Goal: Find specific page/section: Find specific page/section

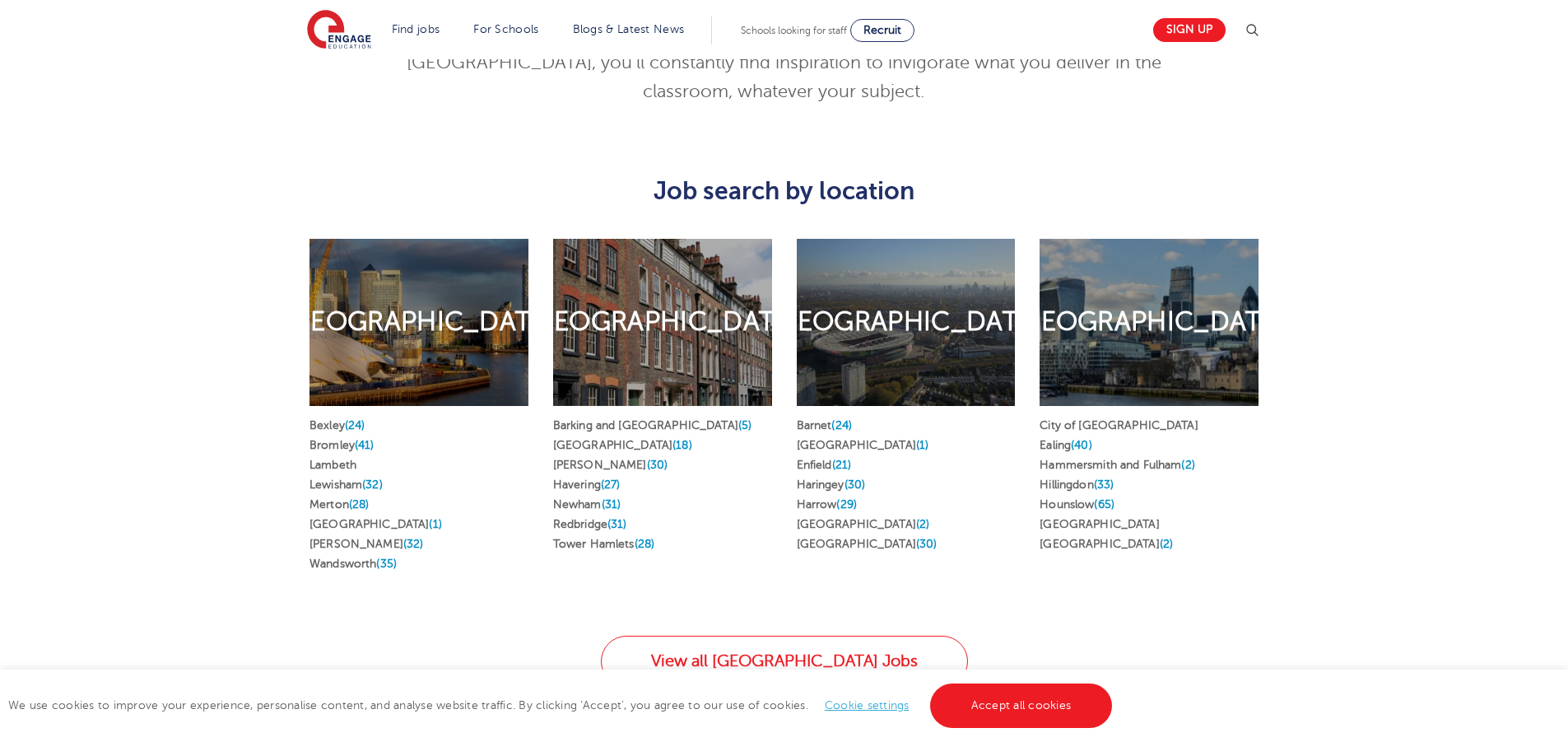
scroll to position [823, 0]
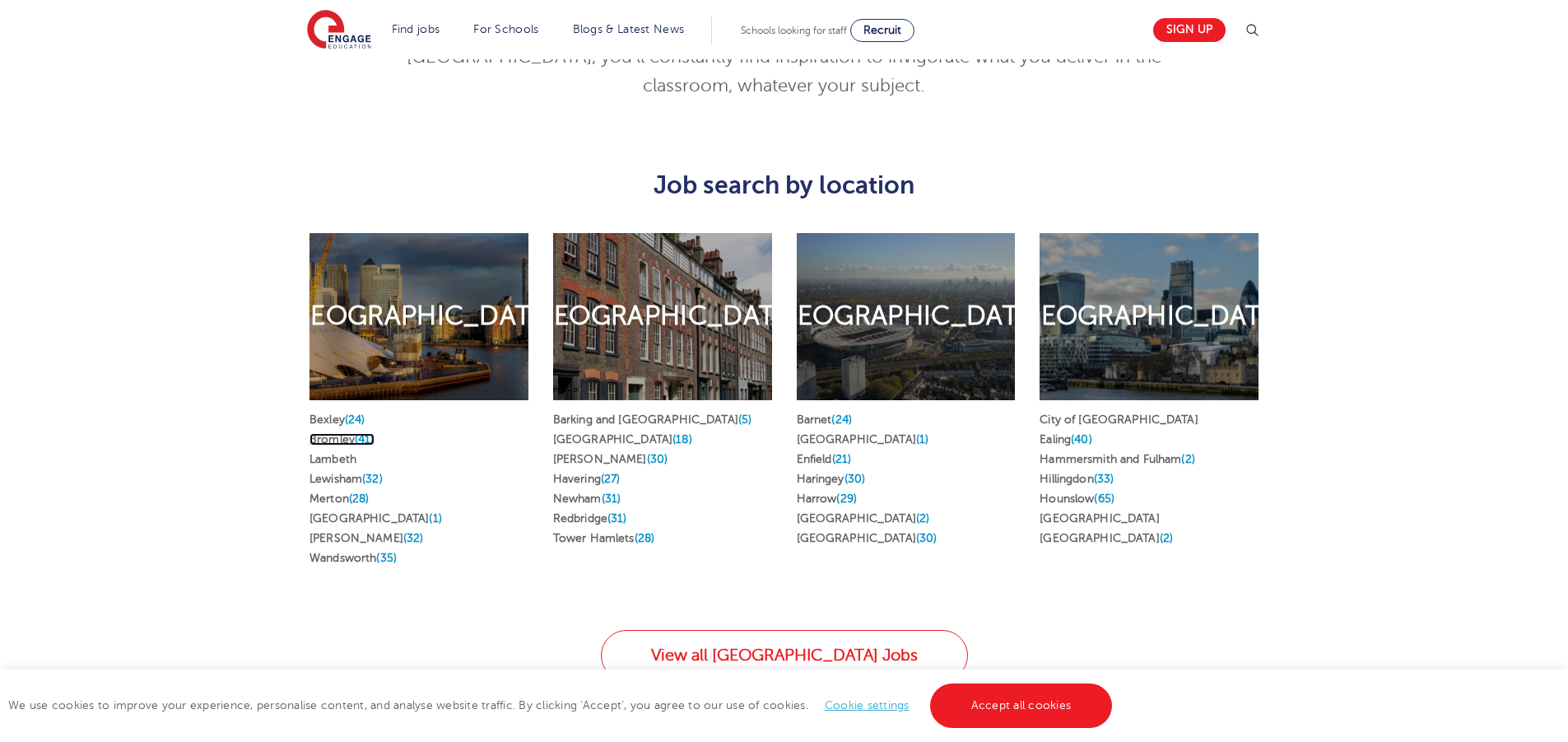
click at [326, 433] on link "Bromley (41)" at bounding box center [342, 439] width 65 height 12
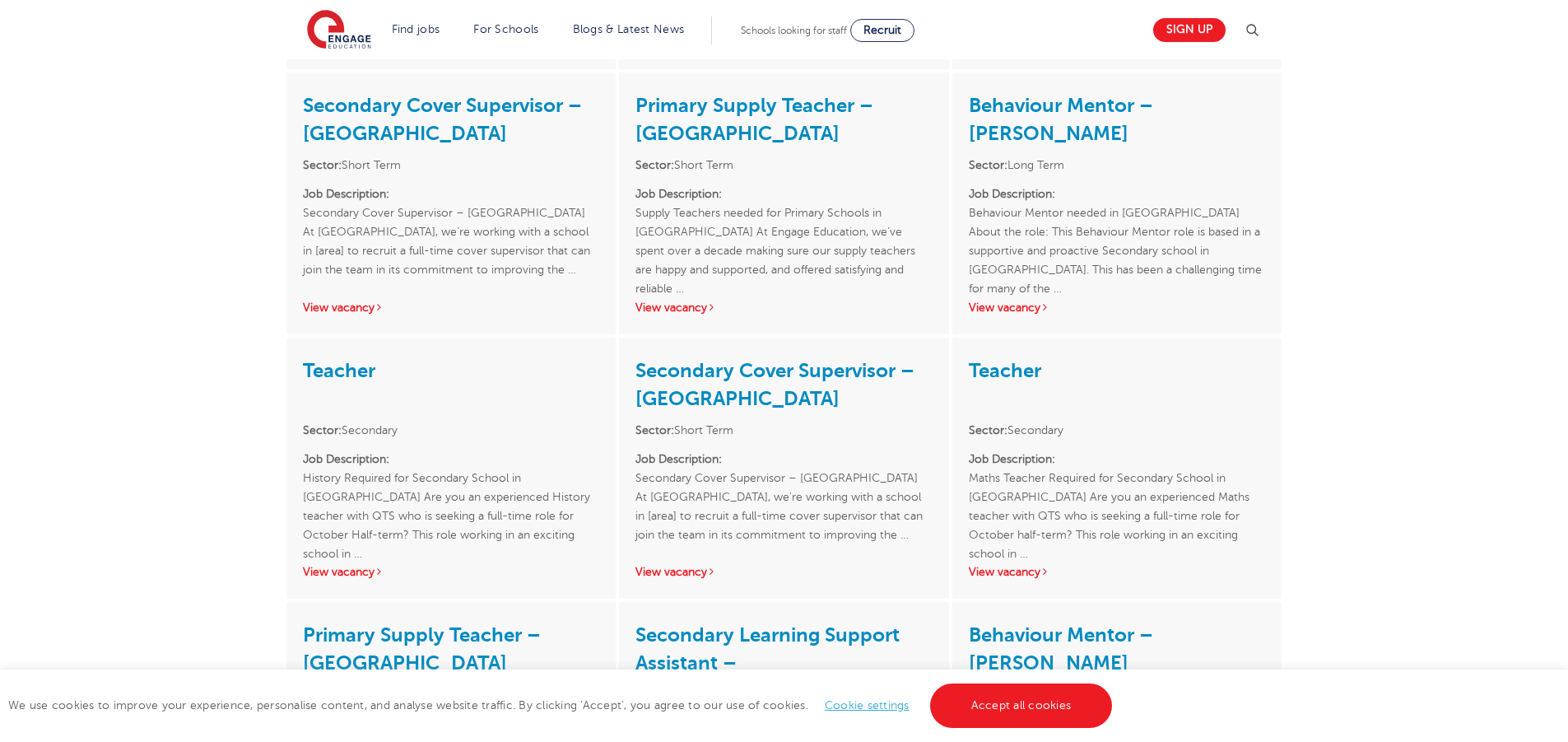
scroll to position [1976, 0]
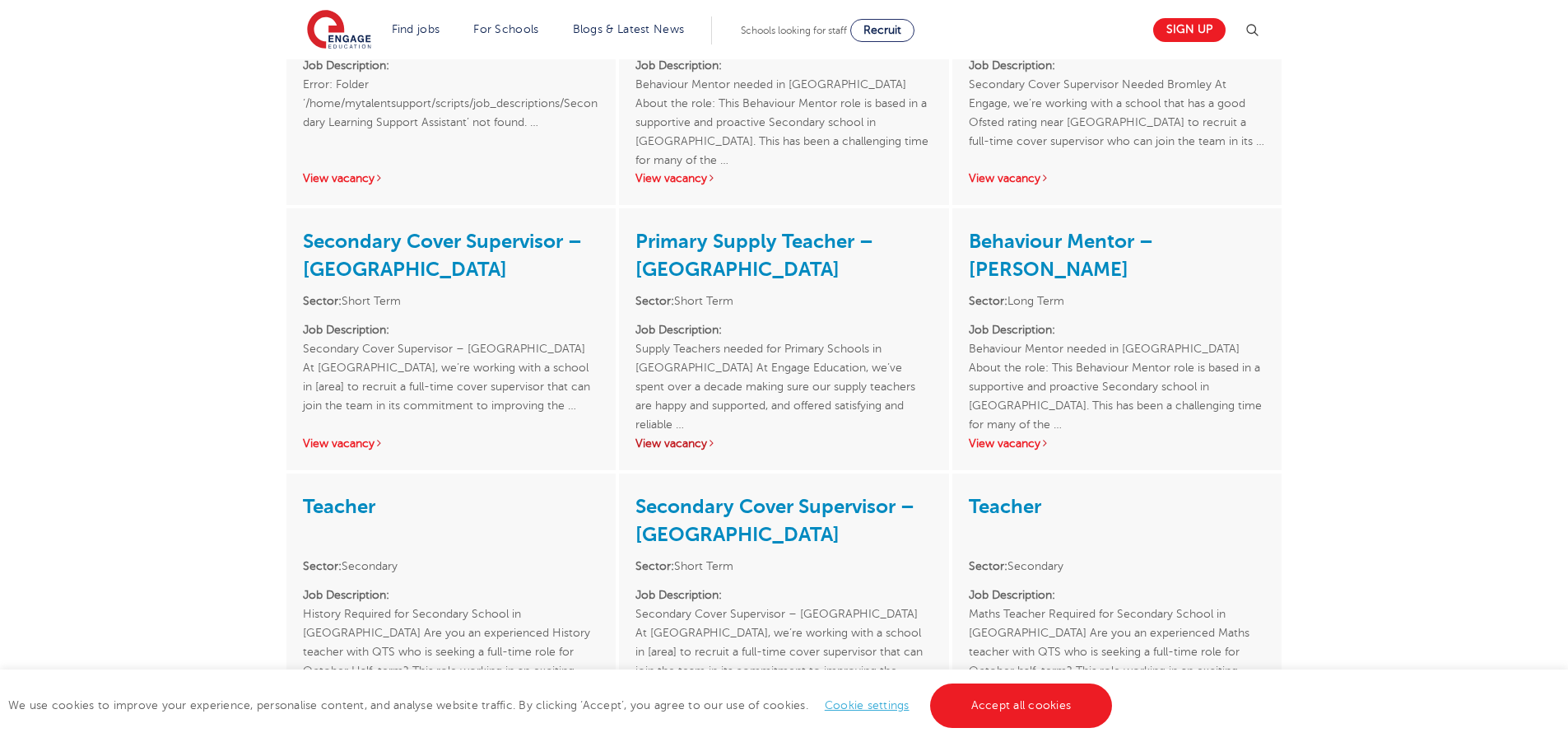
click at [673, 437] on link "View vacancy" at bounding box center [675, 443] width 80 height 12
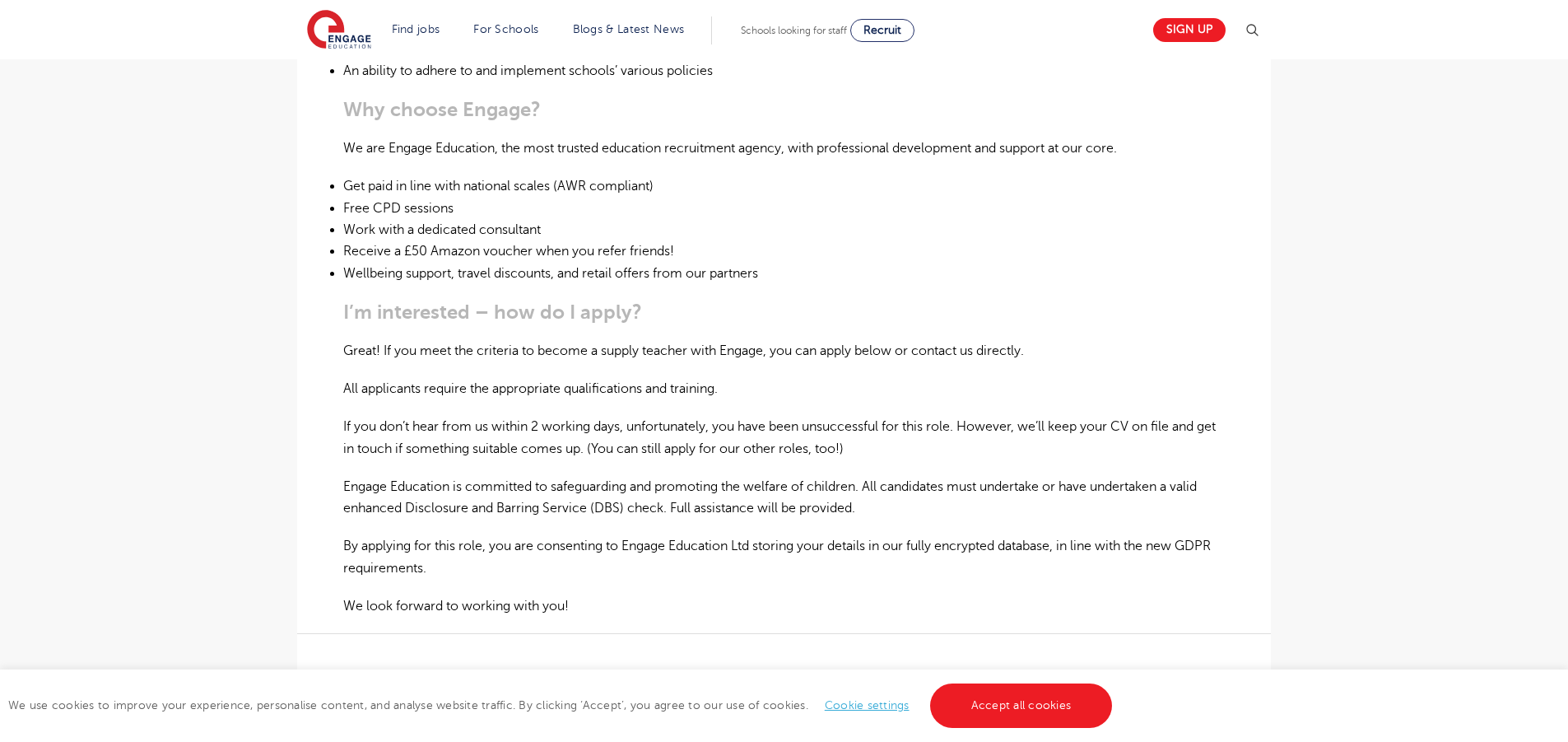
scroll to position [823, 0]
